Goal: Task Accomplishment & Management: Manage account settings

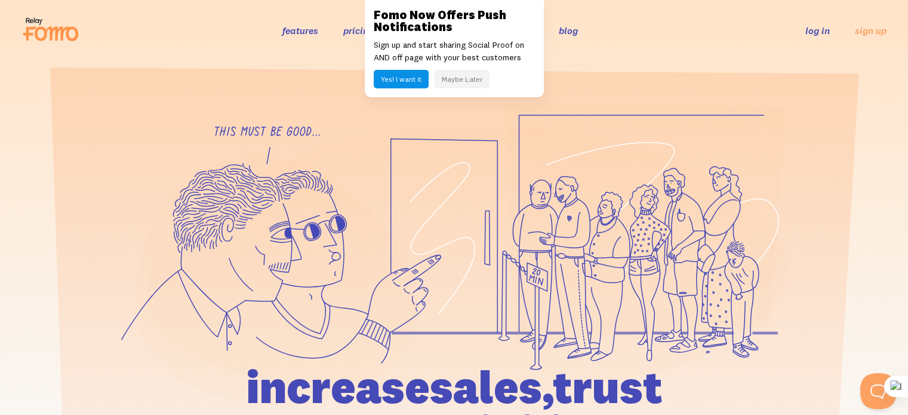
click at [461, 81] on button "Maybe Later" at bounding box center [462, 79] width 55 height 19
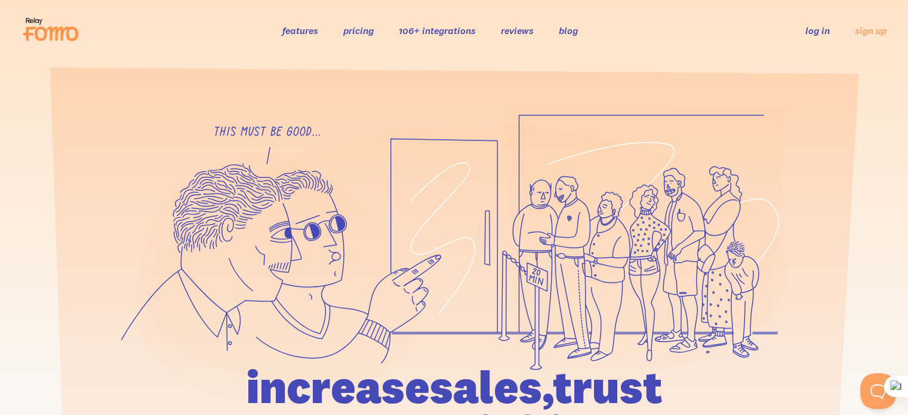
click at [816, 30] on link "log in" at bounding box center [817, 30] width 24 height 12
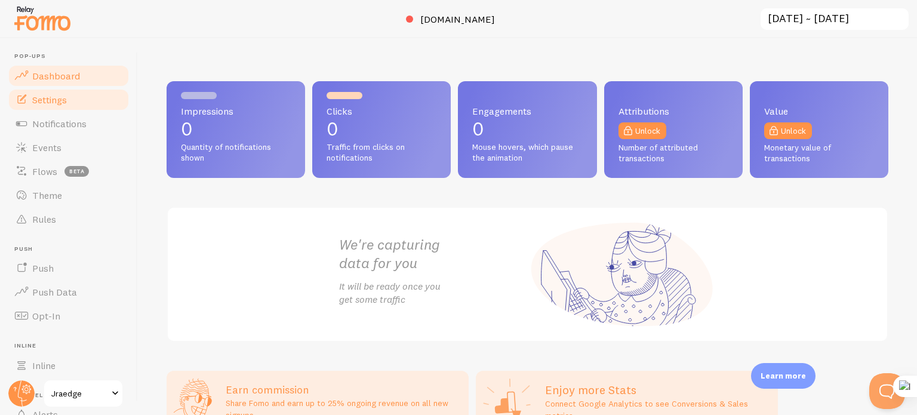
click at [67, 91] on link "Settings" at bounding box center [68, 100] width 123 height 24
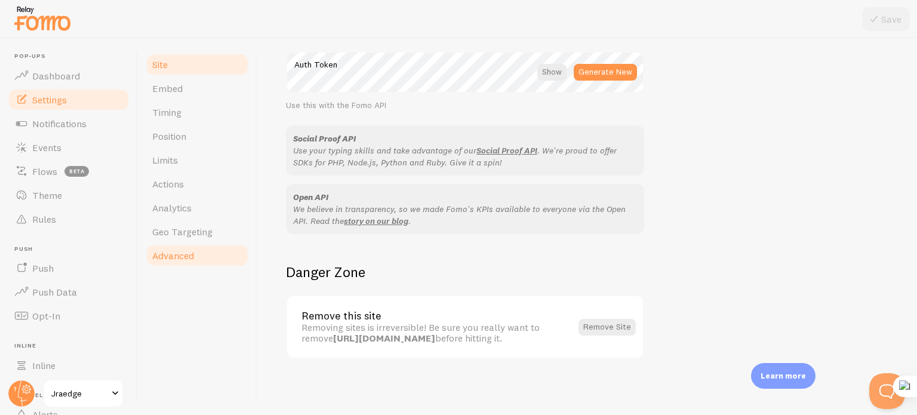
click at [189, 257] on span "Advanced" at bounding box center [173, 256] width 42 height 12
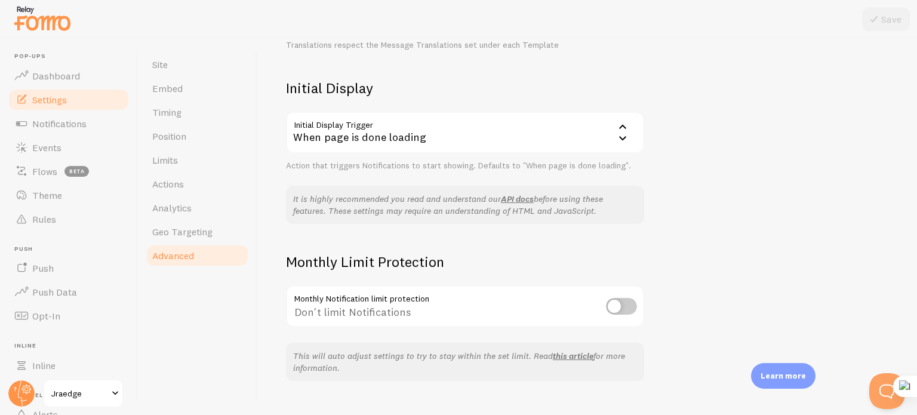
scroll to position [276, 0]
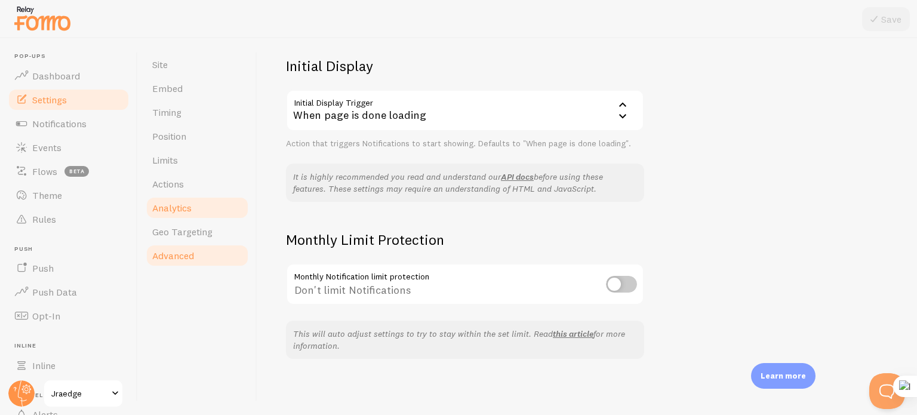
click at [196, 207] on link "Analytics" at bounding box center [197, 208] width 104 height 24
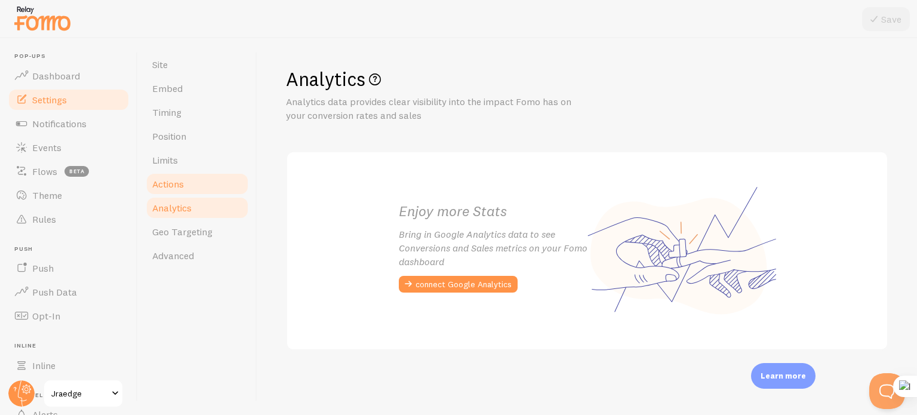
click at [183, 182] on span "Actions" at bounding box center [168, 184] width 32 height 12
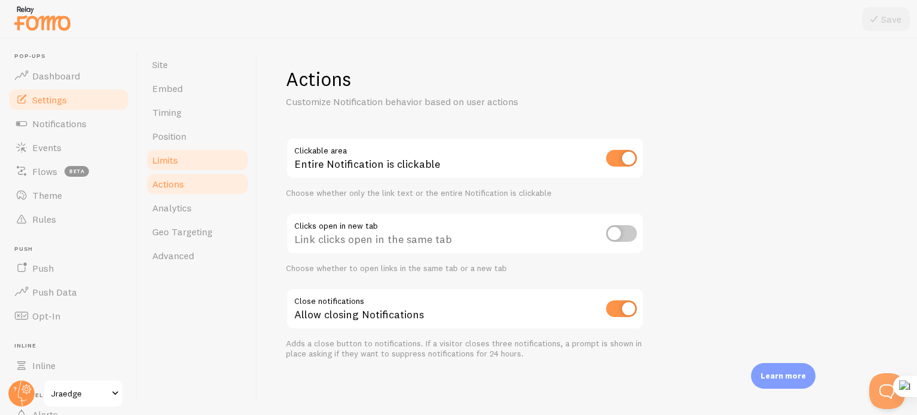
click at [169, 157] on span "Limits" at bounding box center [165, 160] width 26 height 12
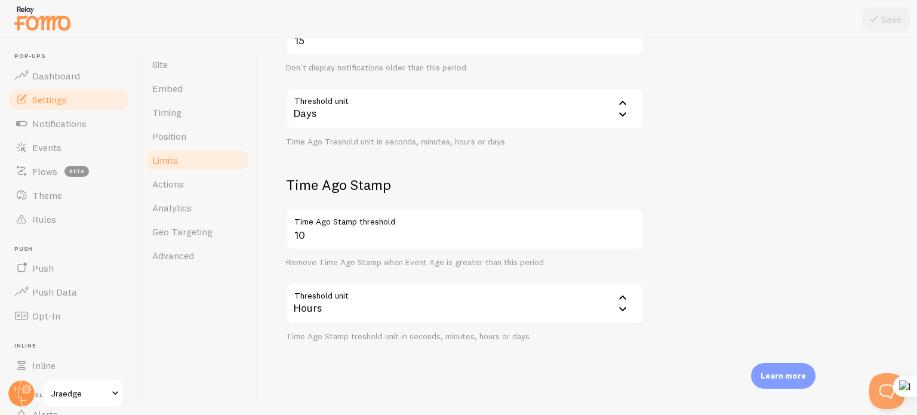
scroll to position [358, 0]
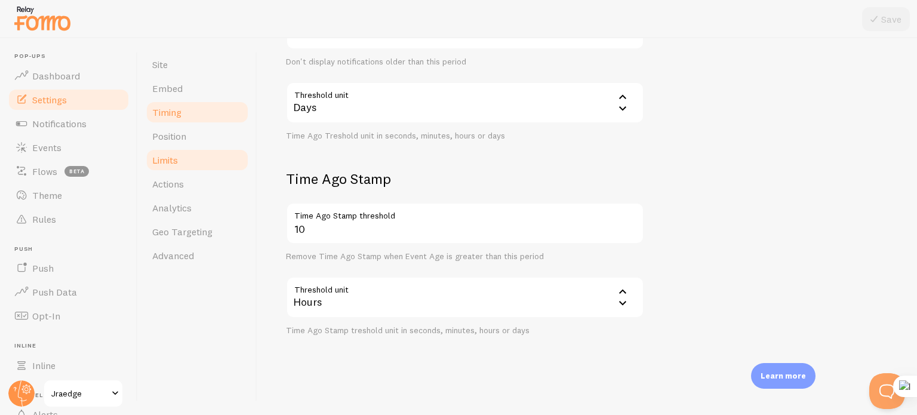
click at [167, 113] on span "Timing" at bounding box center [166, 112] width 29 height 12
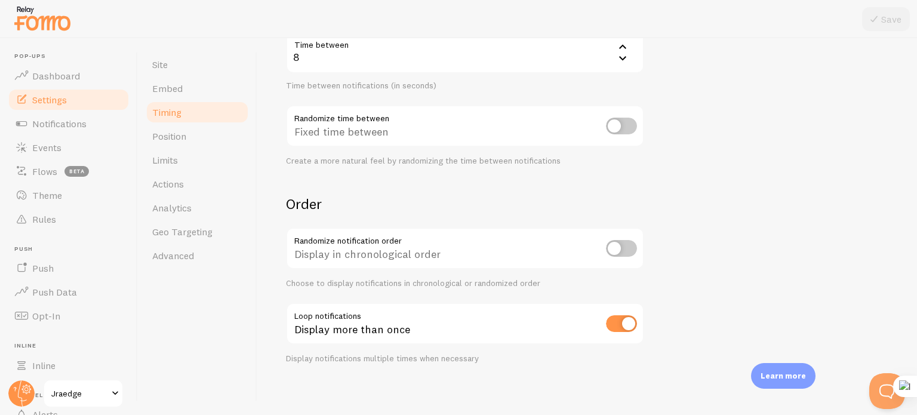
scroll to position [290, 0]
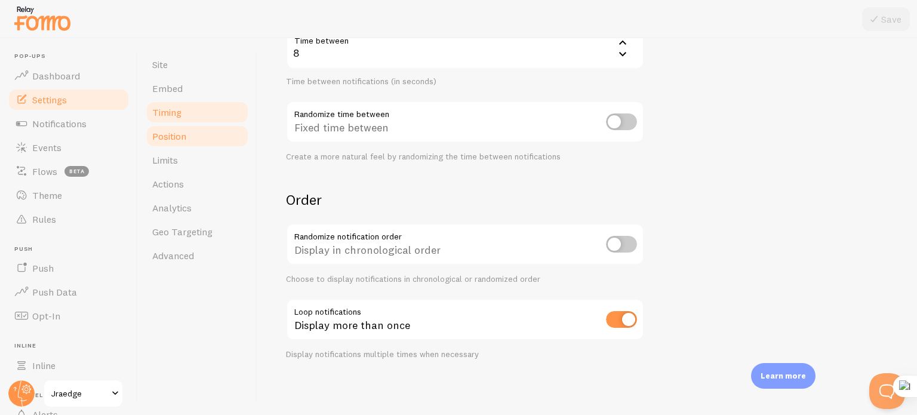
click at [167, 140] on span "Position" at bounding box center [169, 136] width 34 height 12
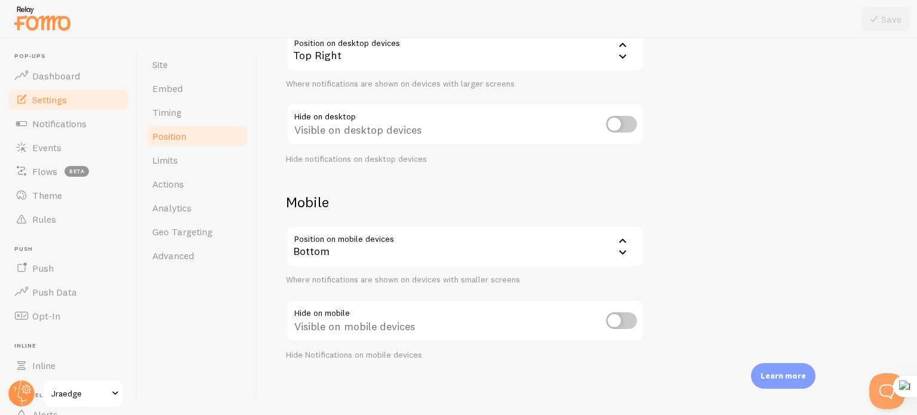
scroll to position [141, 0]
click at [187, 91] on link "Embed" at bounding box center [197, 88] width 104 height 24
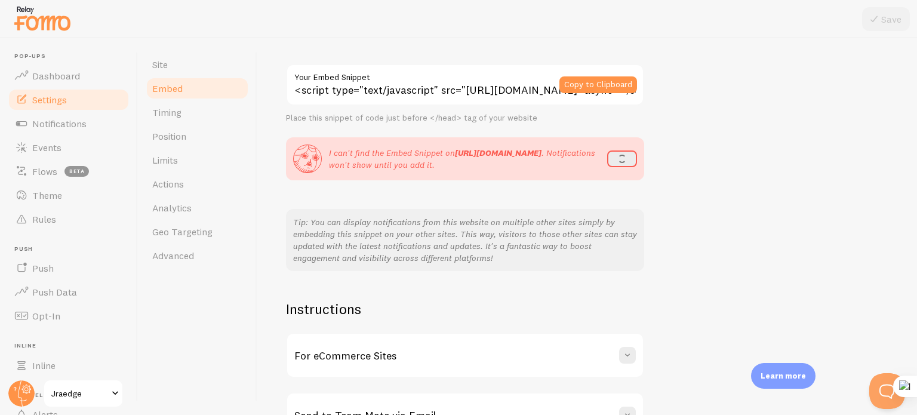
scroll to position [166, 0]
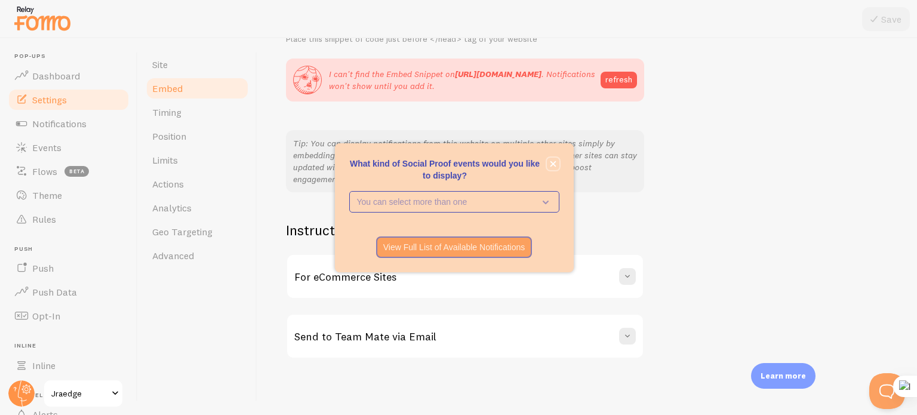
click at [553, 164] on icon "close," at bounding box center [553, 164] width 6 height 6
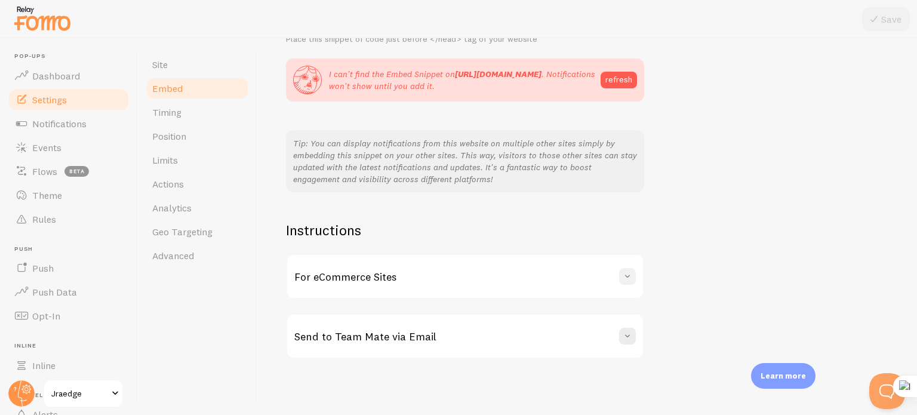
click at [630, 273] on span at bounding box center [627, 276] width 12 height 12
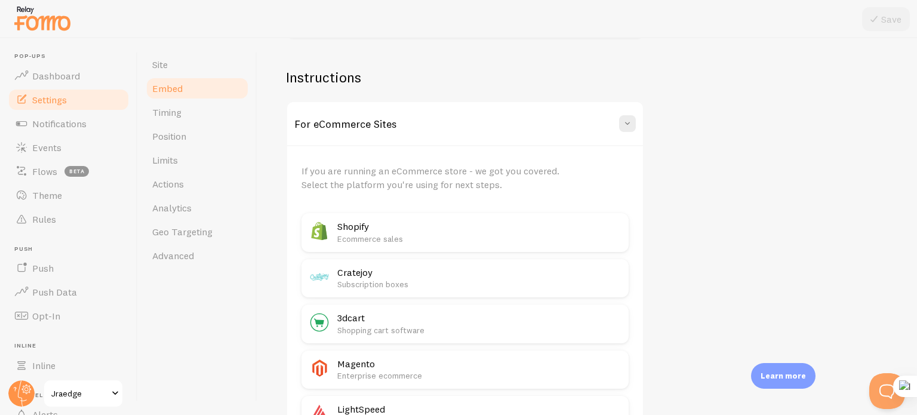
scroll to position [285, 0]
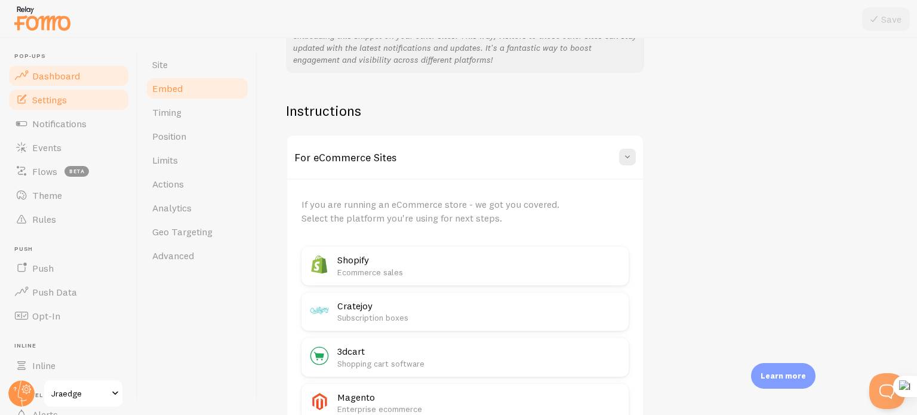
click at [41, 83] on link "Dashboard" at bounding box center [68, 76] width 123 height 24
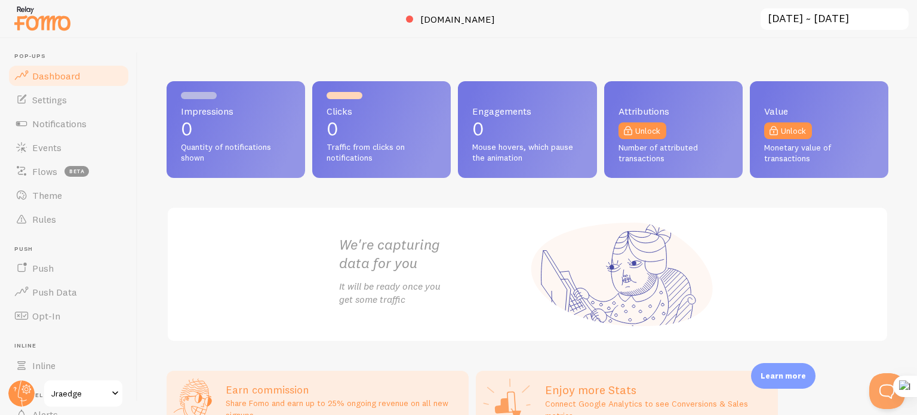
click at [855, 20] on input "2025-10-04 ~ 2025-10-10" at bounding box center [834, 19] width 150 height 24
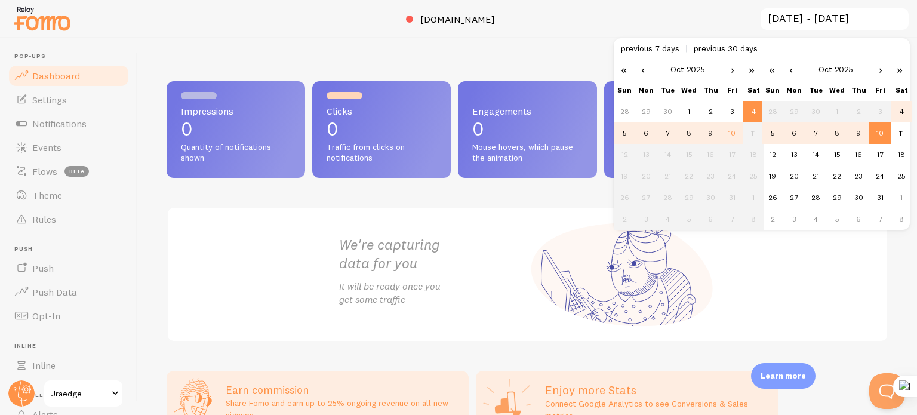
click at [706, 17] on div at bounding box center [458, 19] width 917 height 38
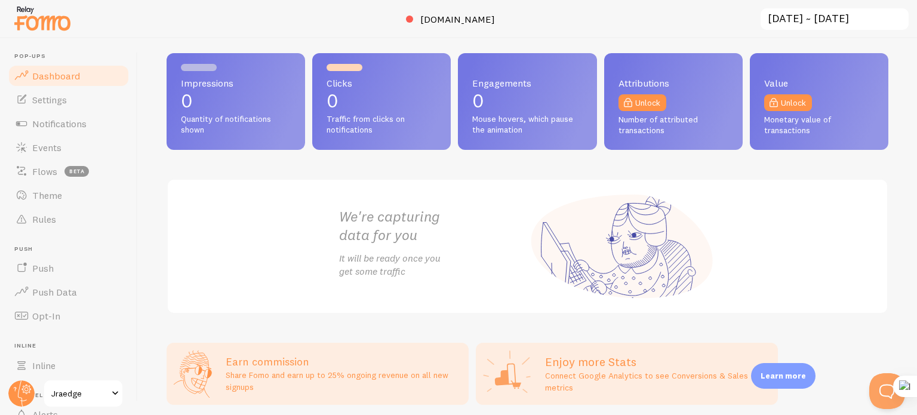
scroll to position [75, 0]
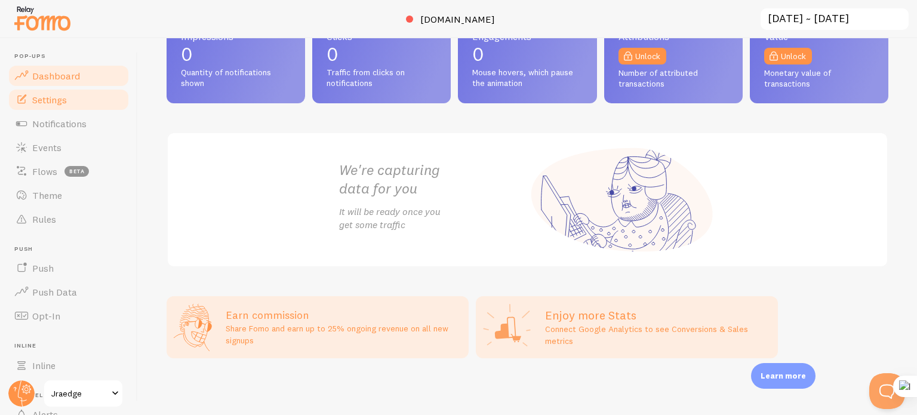
click at [52, 96] on span "Settings" at bounding box center [49, 100] width 35 height 12
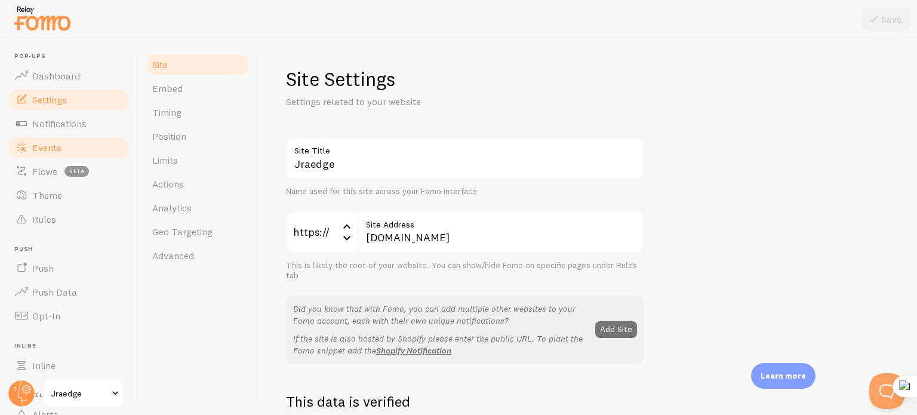
click at [96, 144] on link "Events" at bounding box center [68, 148] width 123 height 24
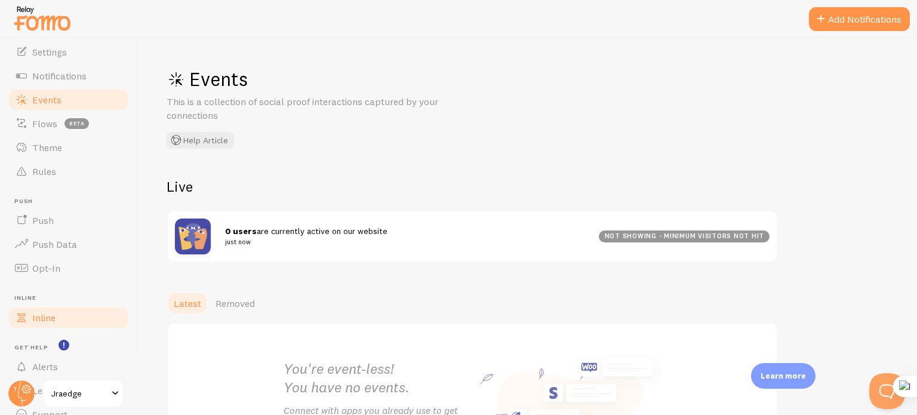
scroll to position [102, 0]
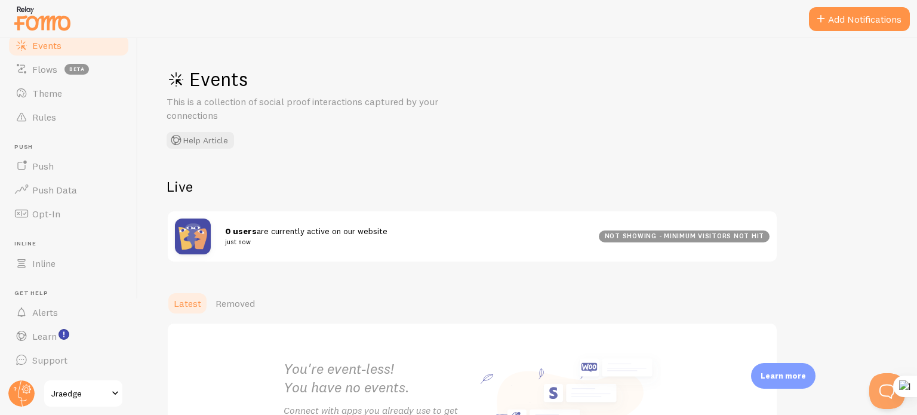
click at [114, 391] on span at bounding box center [115, 393] width 14 height 14
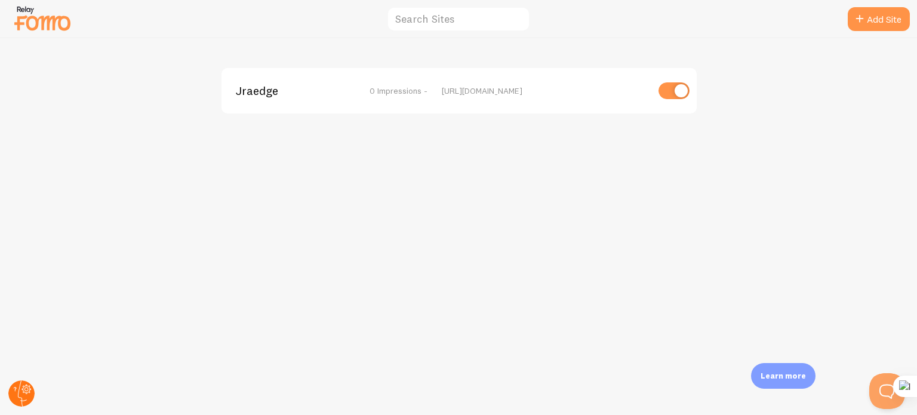
click at [18, 393] on icon at bounding box center [22, 393] width 9 height 26
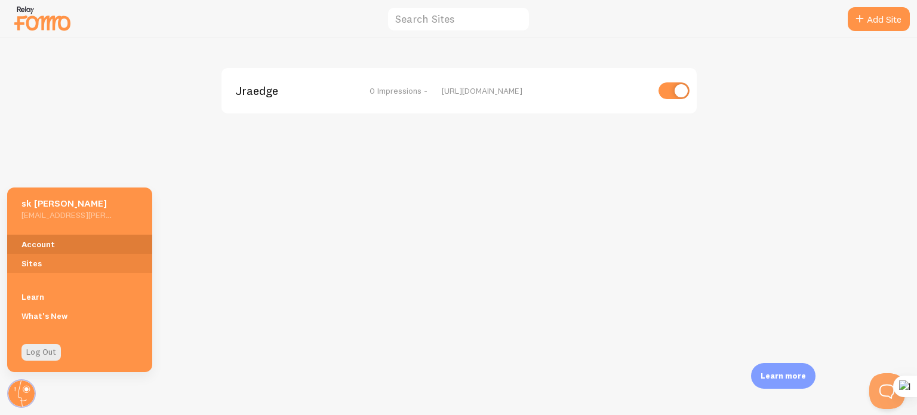
click at [59, 244] on link "Account" at bounding box center [79, 244] width 145 height 19
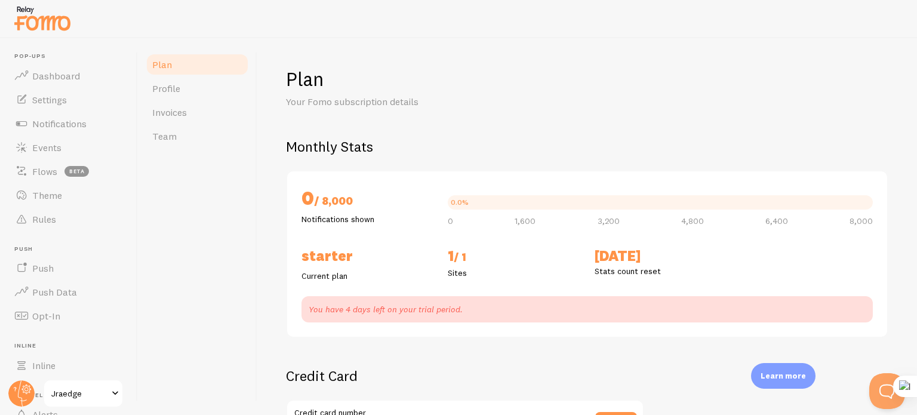
checkbox input "true"
click at [170, 93] on span "Profile" at bounding box center [166, 88] width 28 height 12
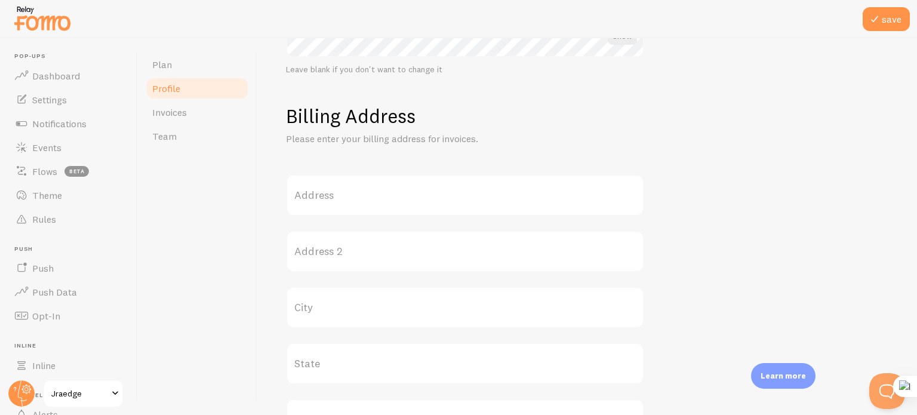
scroll to position [129, 0]
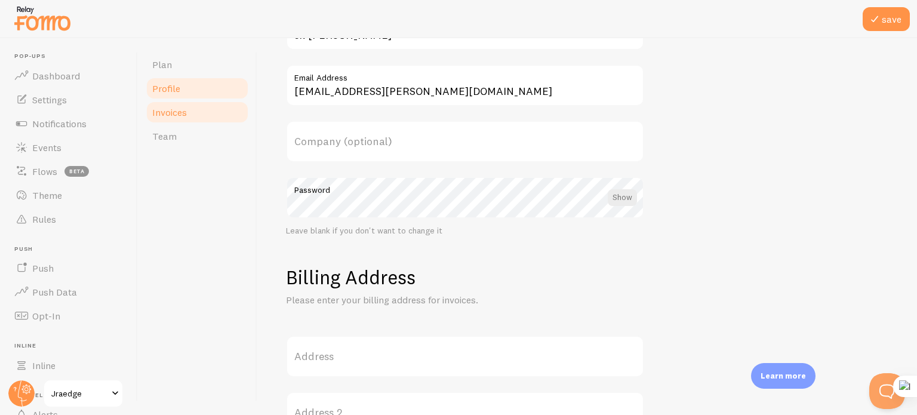
click at [184, 116] on span "Invoices" at bounding box center [169, 112] width 35 height 12
